Goal: Check status

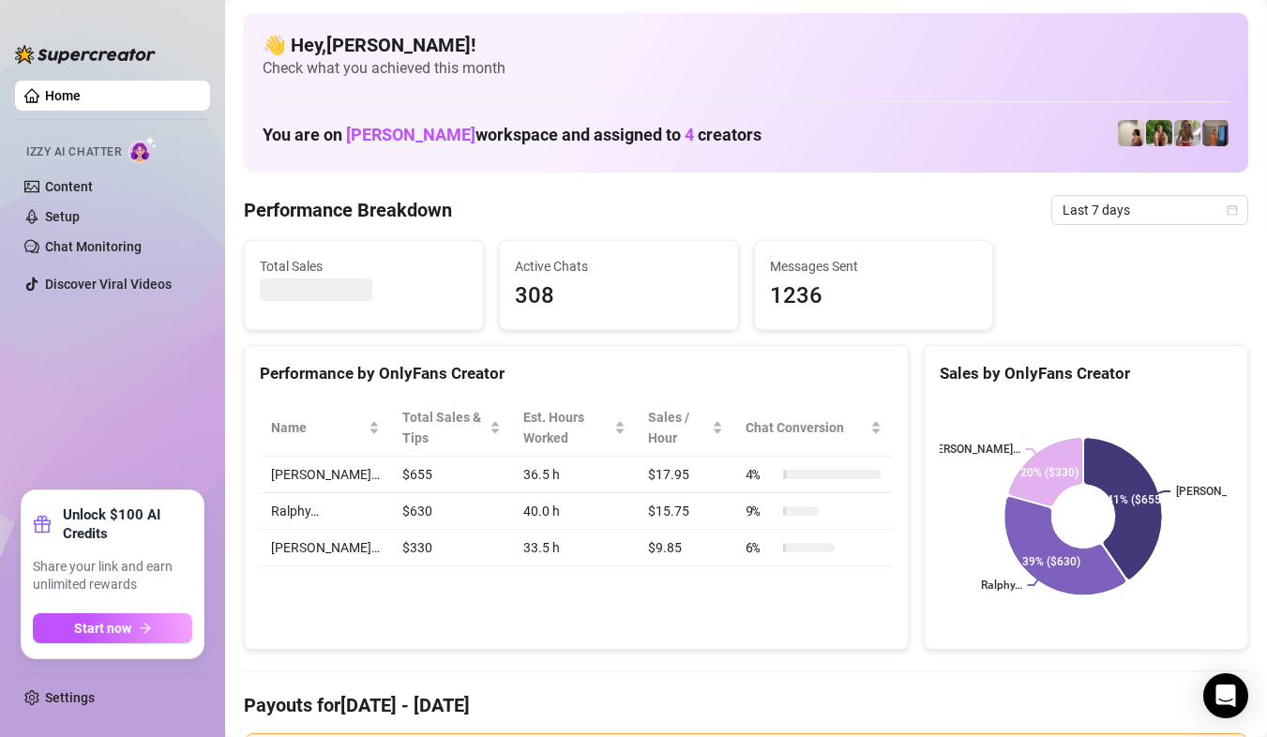
click at [1192, 218] on span "Last 7 days" at bounding box center [1149, 210] width 174 height 28
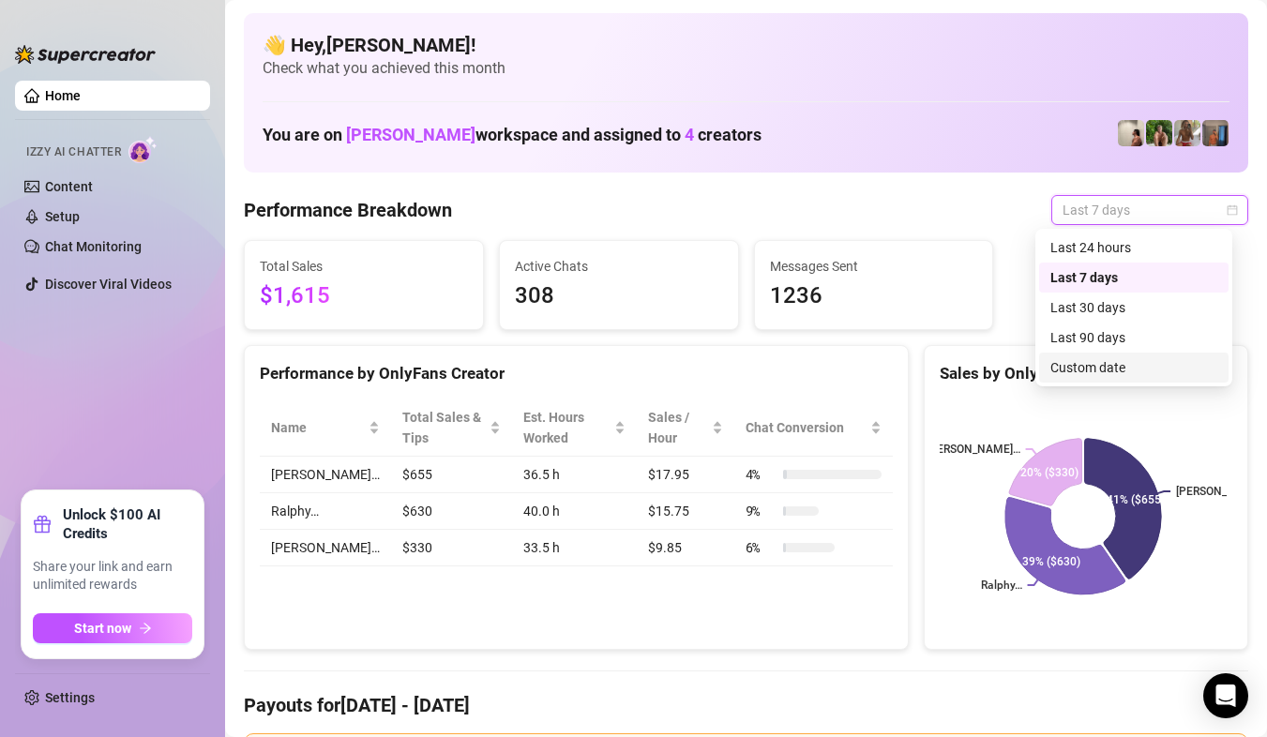
click at [1095, 357] on div "Custom date" at bounding box center [1133, 367] width 167 height 21
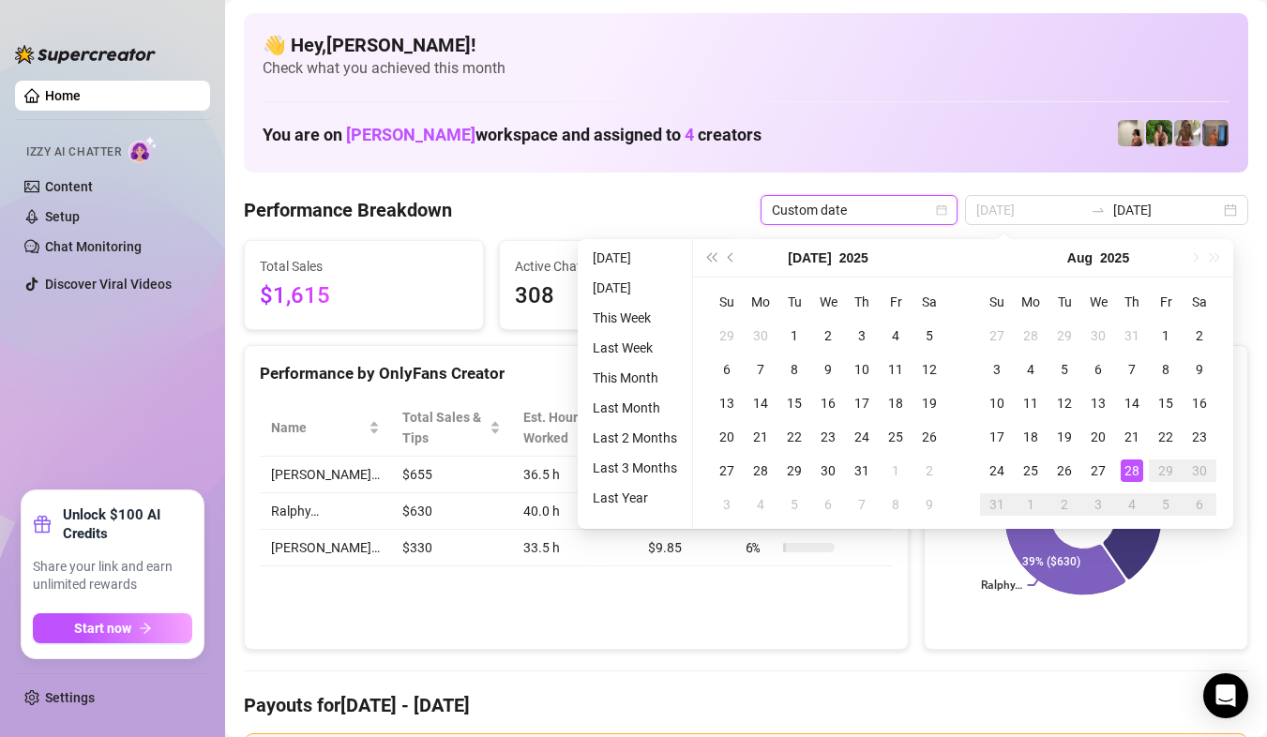
type input "[DATE]"
click at [1136, 471] on div "28" at bounding box center [1131, 470] width 22 height 22
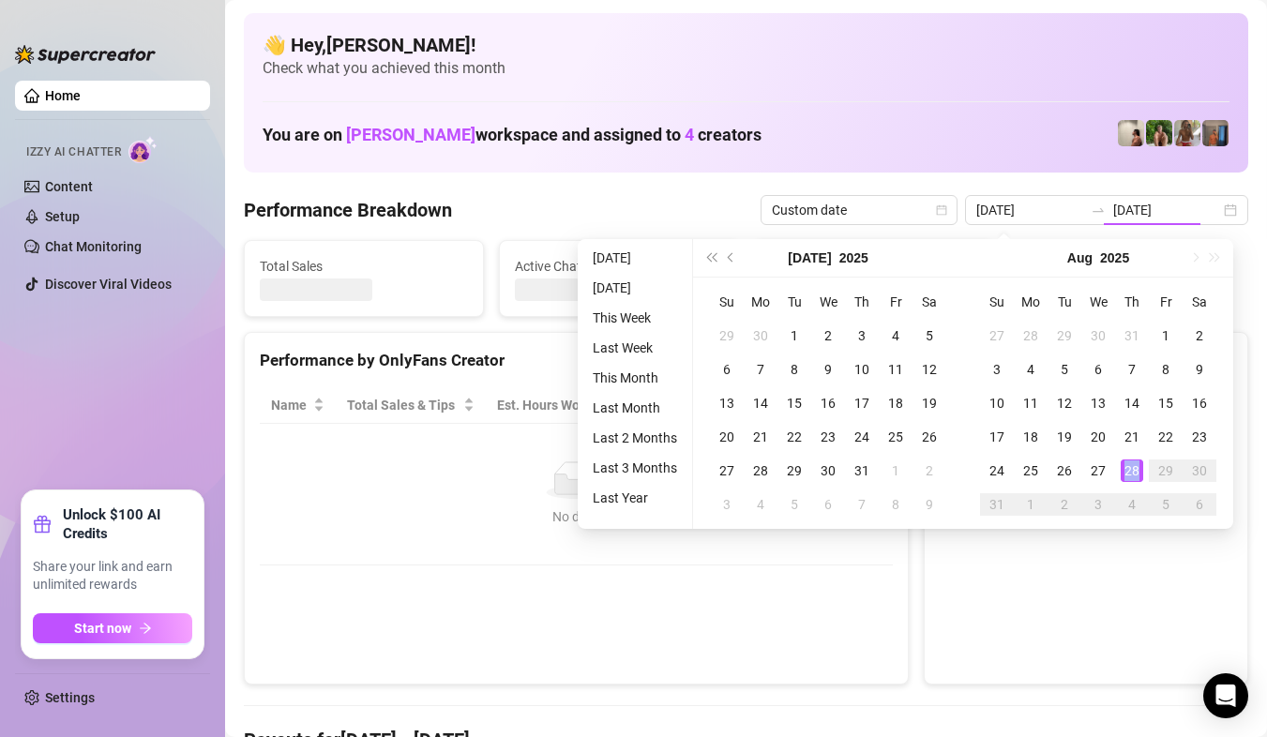
type input "[DATE]"
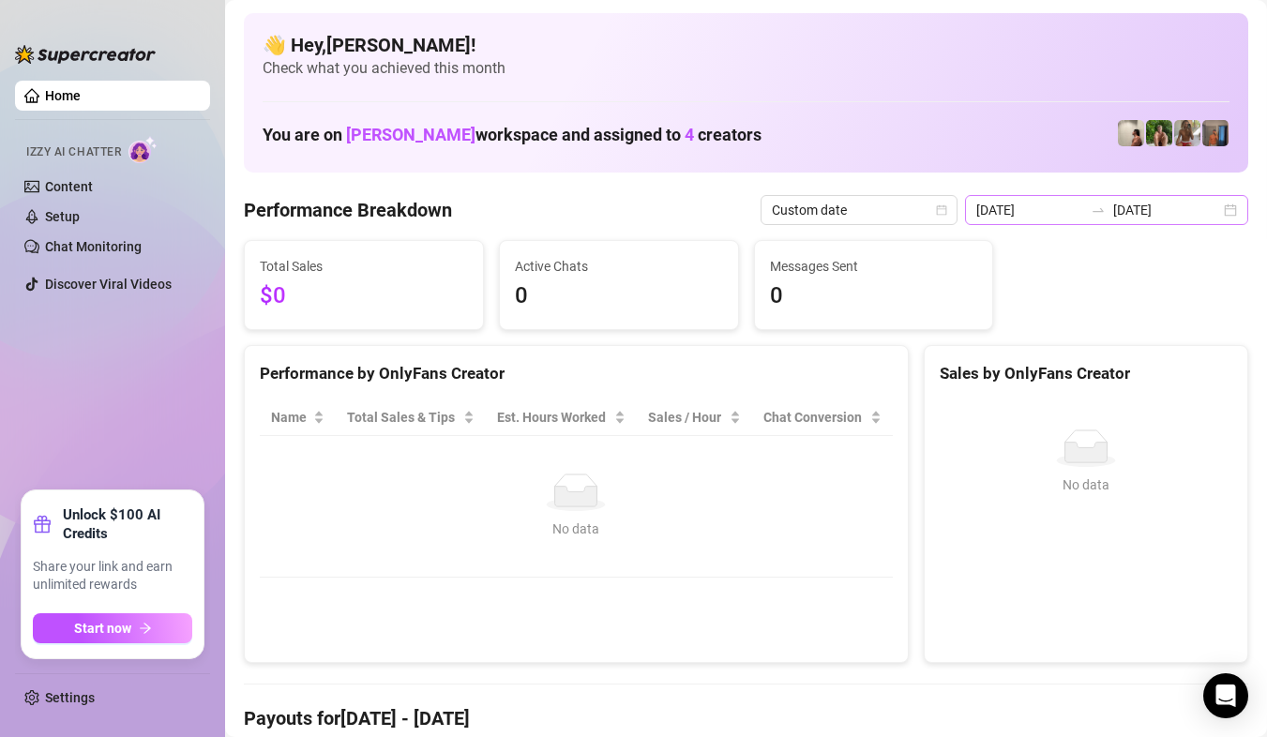
click at [1210, 215] on div "[DATE] [DATE]" at bounding box center [1106, 210] width 283 height 30
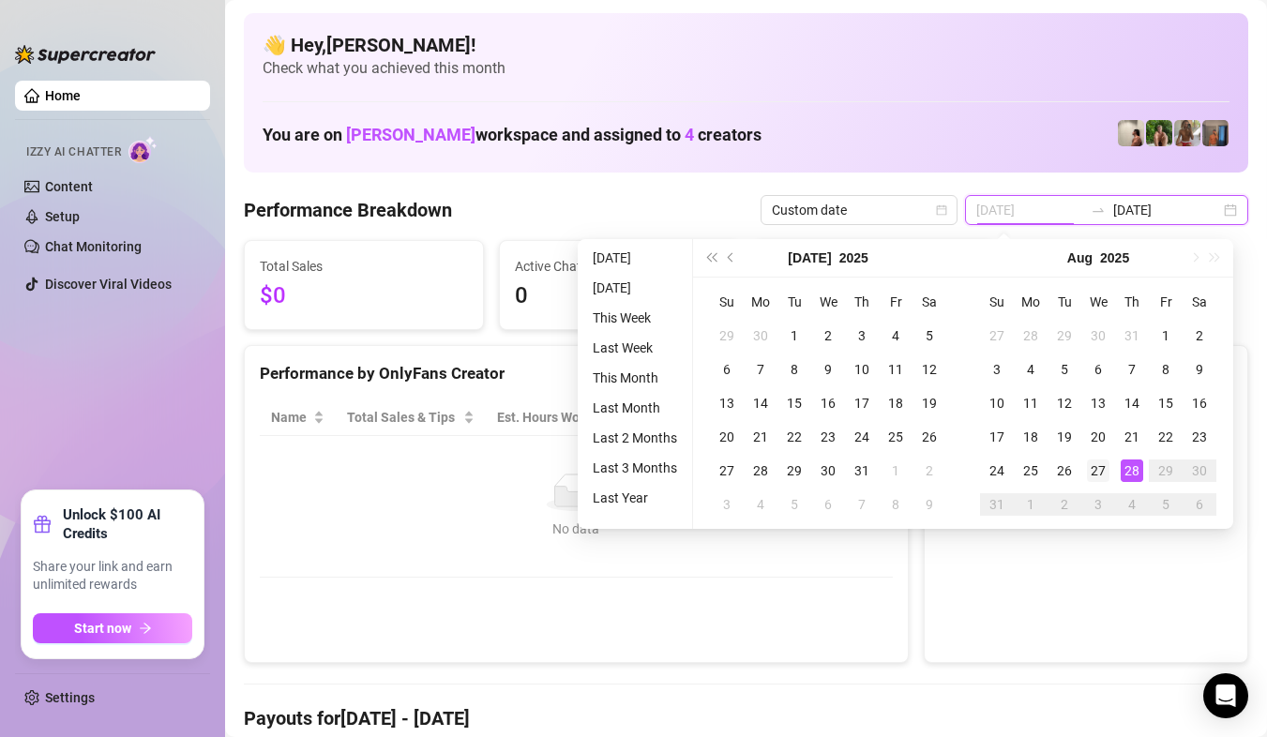
type input "[DATE]"
click at [1105, 475] on div "27" at bounding box center [1098, 470] width 22 height 22
click at [1105, 475] on div "No data" at bounding box center [1085, 484] width 277 height 21
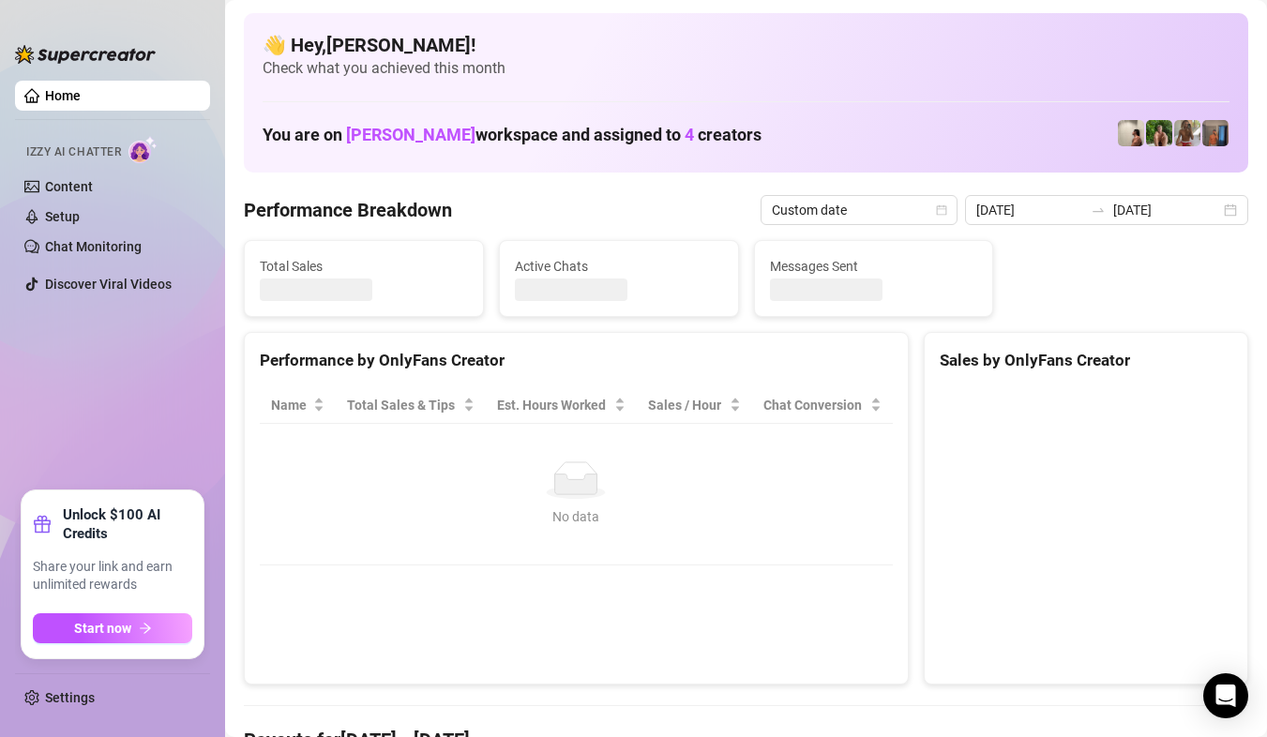
type input "[DATE]"
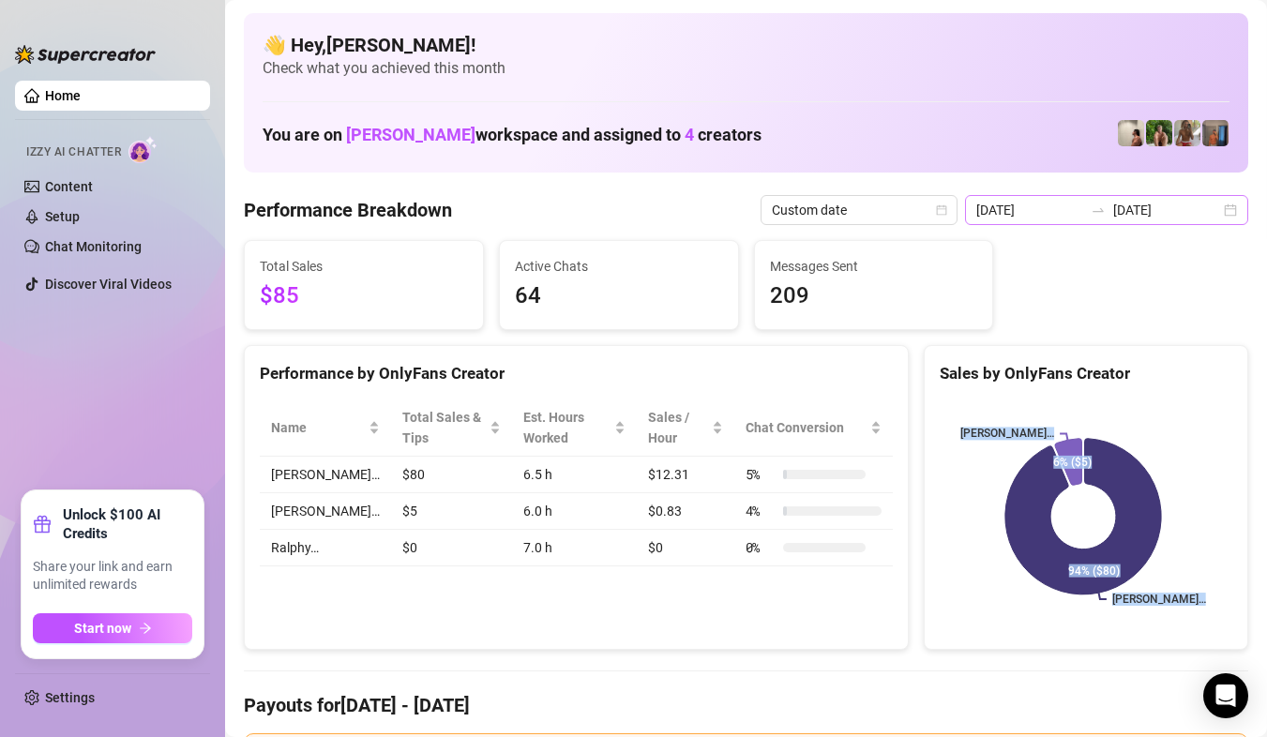
click at [1211, 219] on div "[DATE] [DATE]" at bounding box center [1106, 210] width 283 height 30
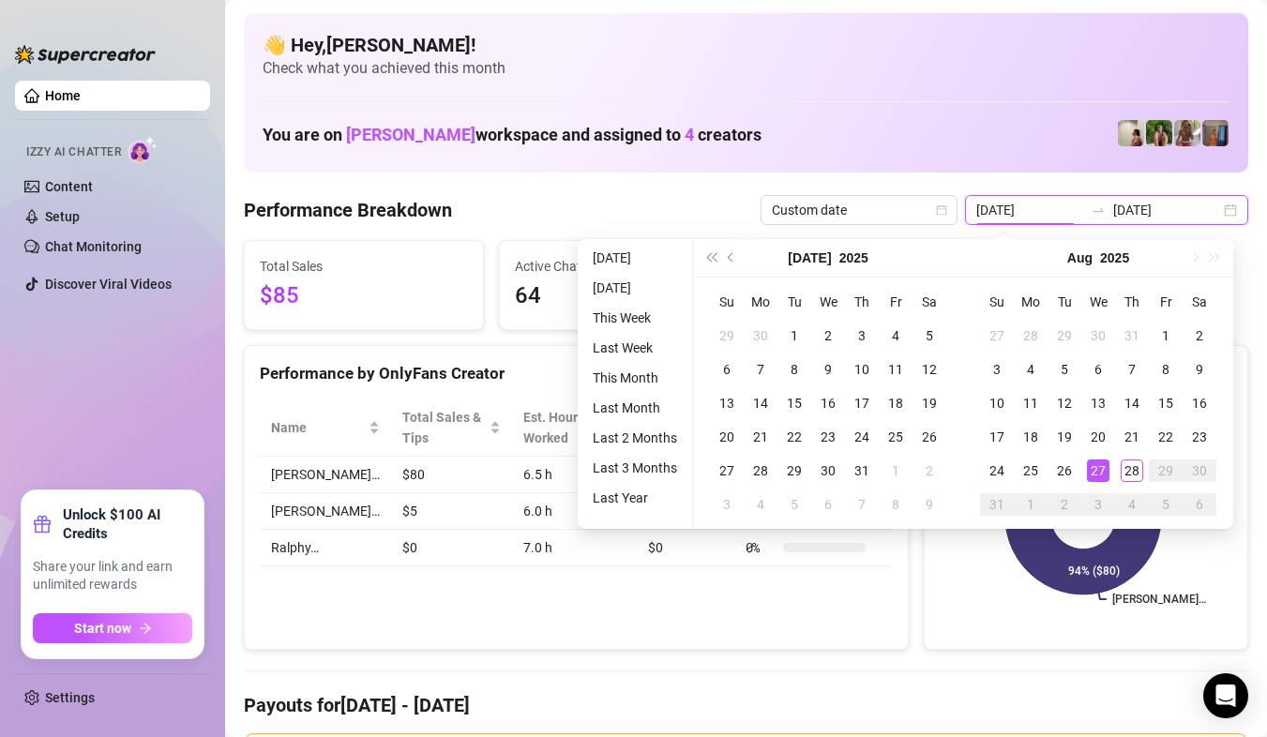
click at [1211, 219] on div "[DATE] [DATE]" at bounding box center [1106, 210] width 283 height 30
